Goal: Information Seeking & Learning: Learn about a topic

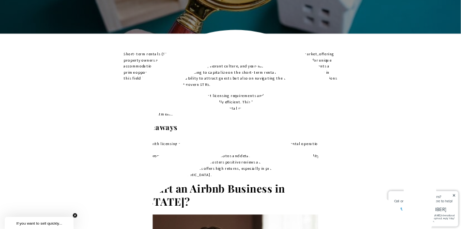
scroll to position [339, 0]
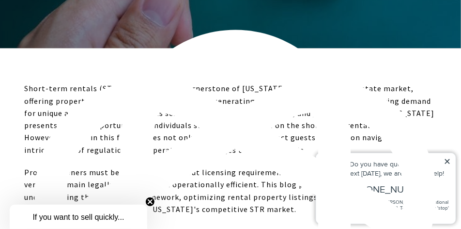
drag, startPoint x: 445, startPoint y: 163, endPoint x: 413, endPoint y: 143, distance: 37.2
click at [445, 163] on icon at bounding box center [447, 160] width 5 height 5
drag, startPoint x: 447, startPoint y: 163, endPoint x: 748, endPoint y: 293, distance: 327.6
click at [447, 163] on icon at bounding box center [447, 160] width 7 height 7
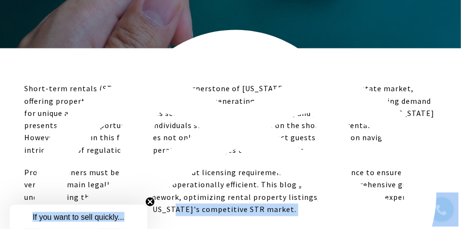
type textarea "**********"
click at [151, 201] on circle "Close teaser" at bounding box center [150, 201] width 9 height 9
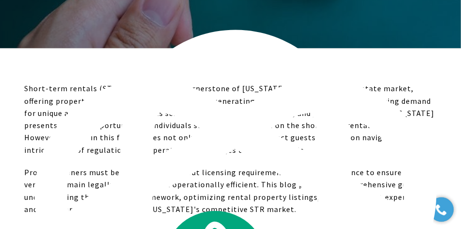
click at [196, 170] on p "Property owners must be well-informed about licensing requirements and tax comp…" at bounding box center [230, 191] width 413 height 49
click at [231, 145] on p "Short-term rentals (STRs) have become a cornerstone of [US_STATE]'s burgeoning …" at bounding box center [230, 119] width 413 height 75
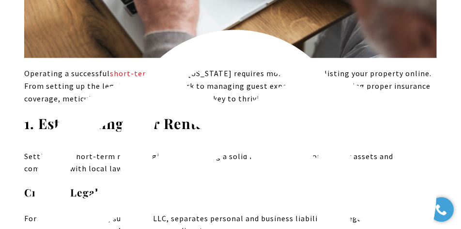
scroll to position [5134, 0]
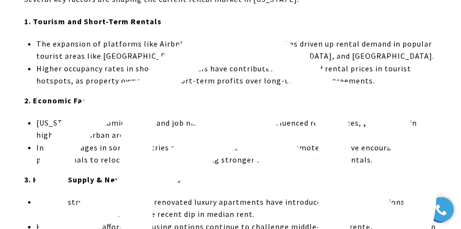
scroll to position [944, 0]
